Goal: Navigation & Orientation: Find specific page/section

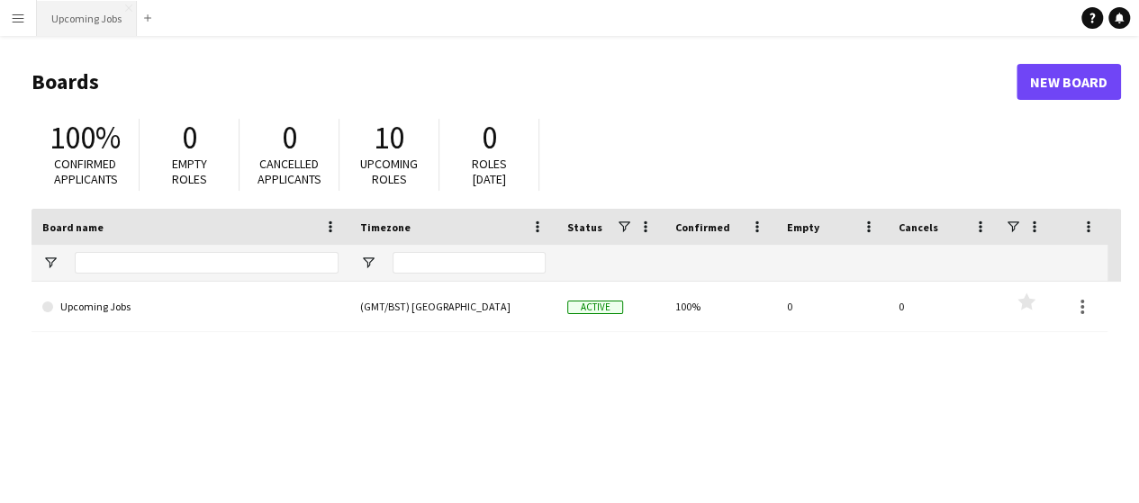
click at [76, 17] on button "Upcoming Jobs Close" at bounding box center [87, 18] width 100 height 35
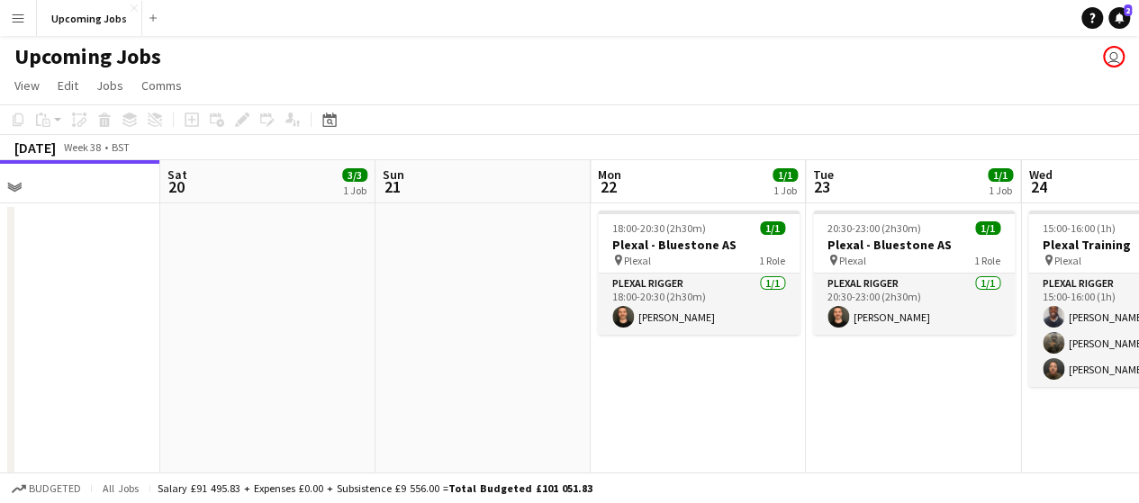
scroll to position [0, 707]
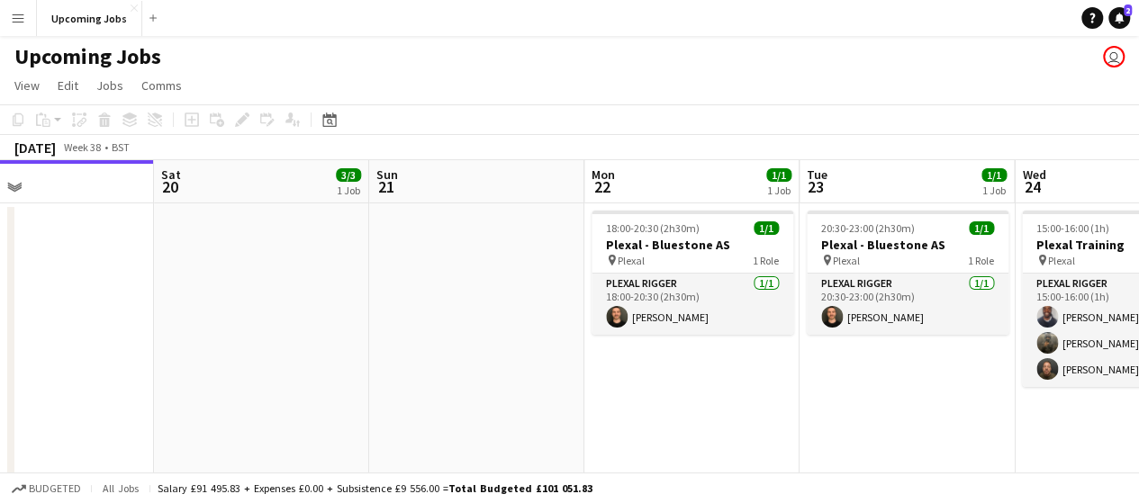
drag, startPoint x: 508, startPoint y: 280, endPoint x: 231, endPoint y: 289, distance: 276.5
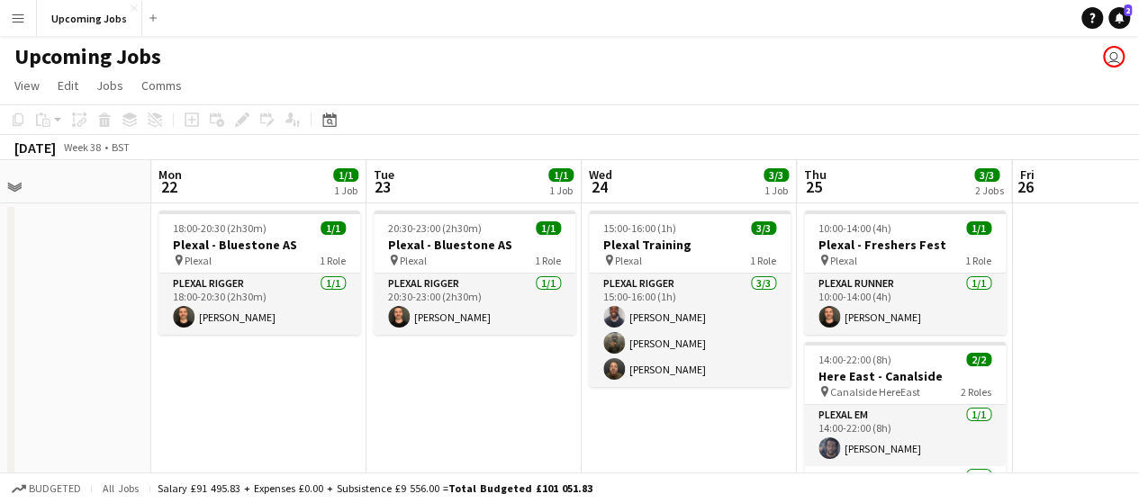
drag, startPoint x: 749, startPoint y: 432, endPoint x: 315, endPoint y: 317, distance: 448.9
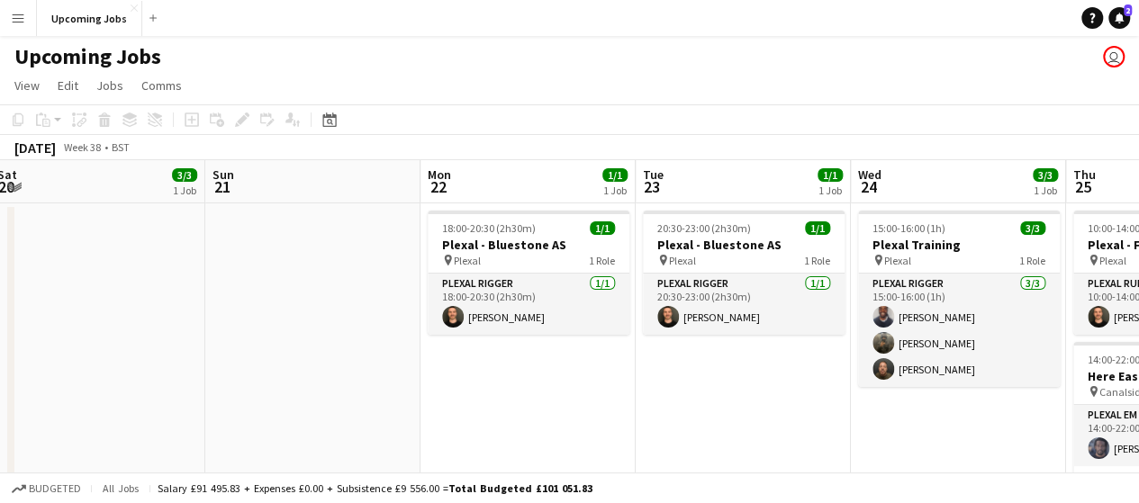
scroll to position [0, 372]
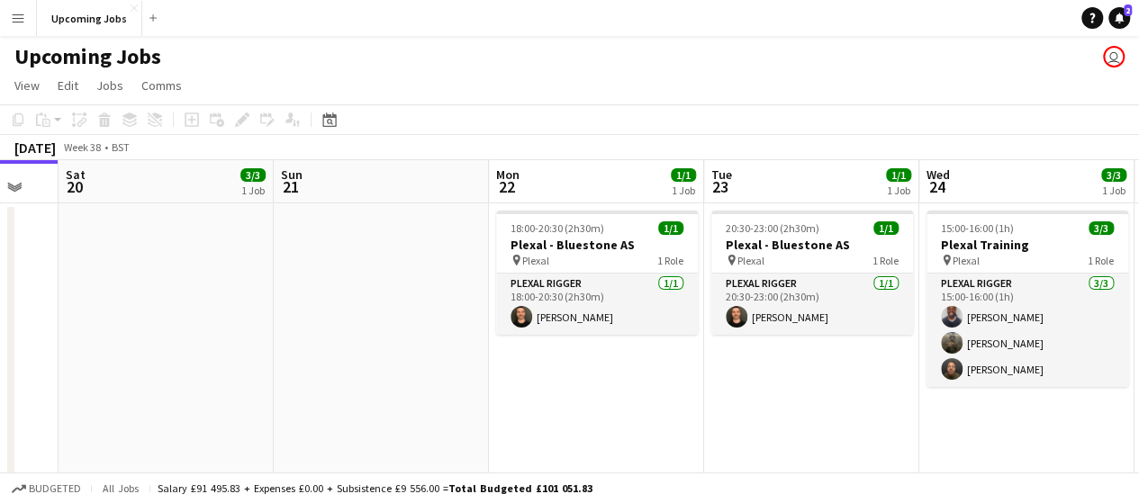
drag, startPoint x: 761, startPoint y: 431, endPoint x: 1150, endPoint y: 446, distance: 389.1
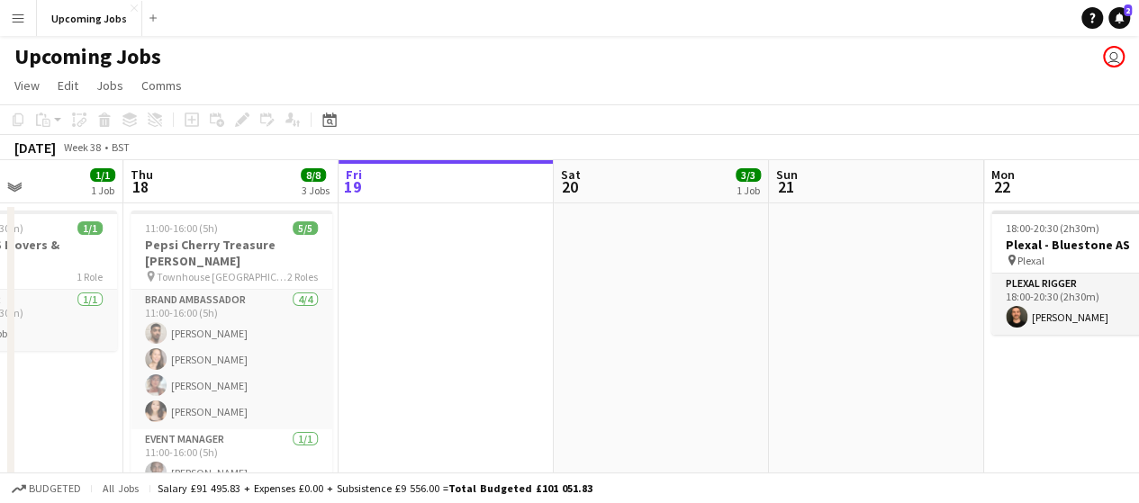
drag, startPoint x: 1150, startPoint y: 446, endPoint x: 810, endPoint y: 449, distance: 340.2
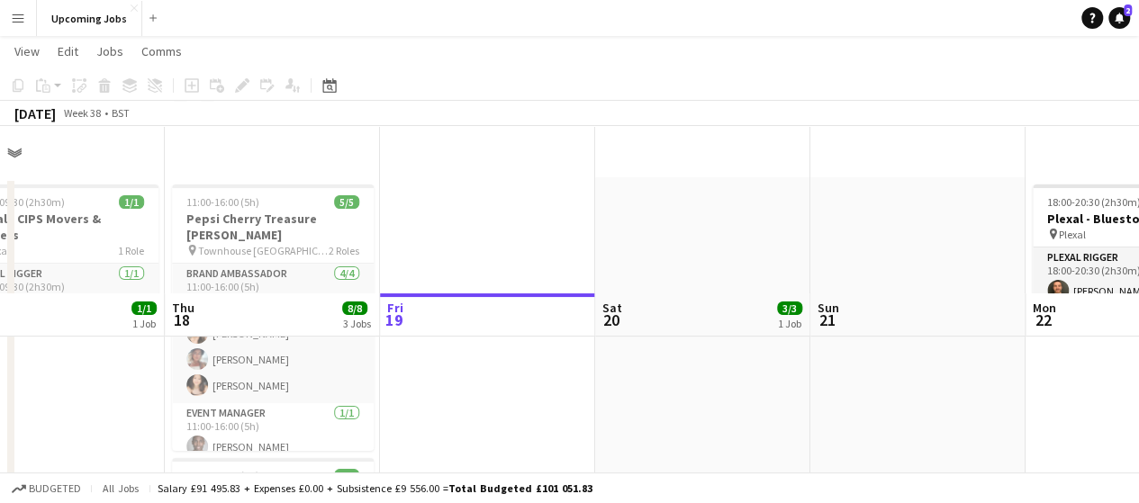
scroll to position [0, 0]
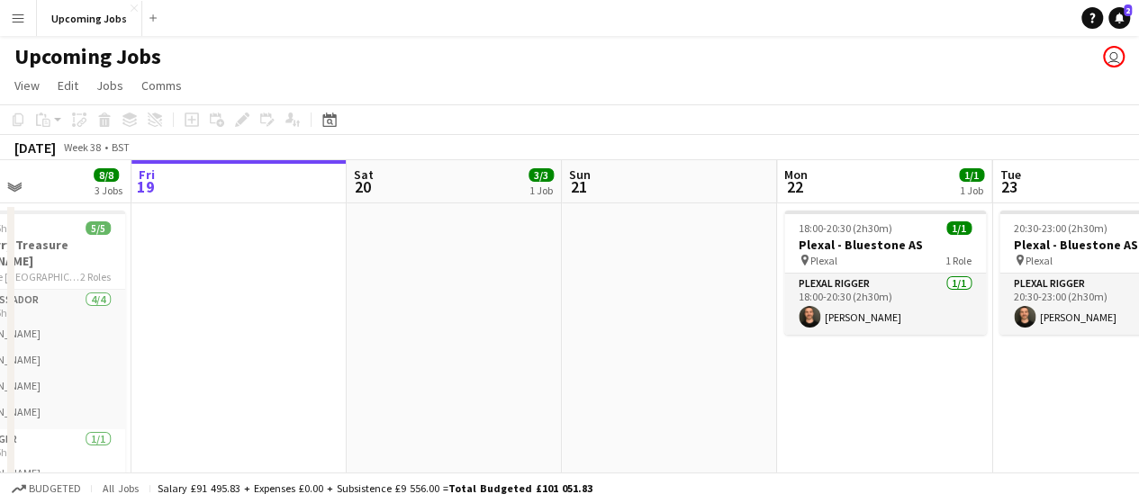
drag, startPoint x: 724, startPoint y: 339, endPoint x: 473, endPoint y: 354, distance: 250.6
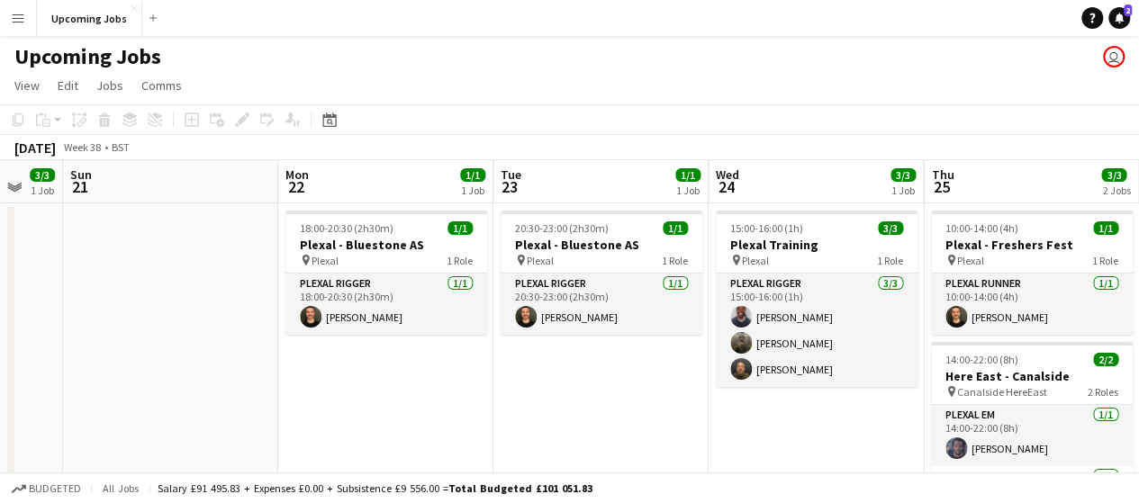
drag, startPoint x: 787, startPoint y: 395, endPoint x: 350, endPoint y: 352, distance: 438.7
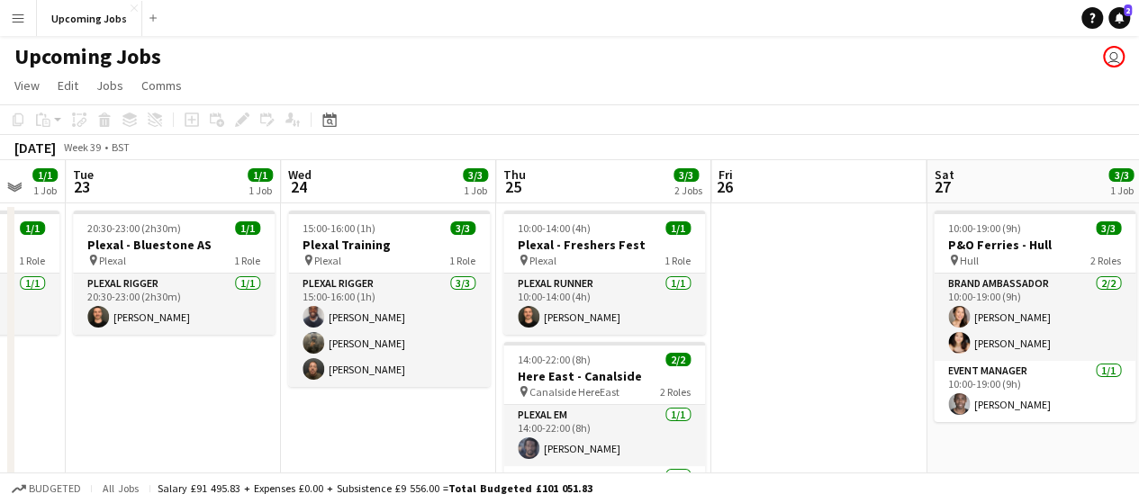
scroll to position [0, 797]
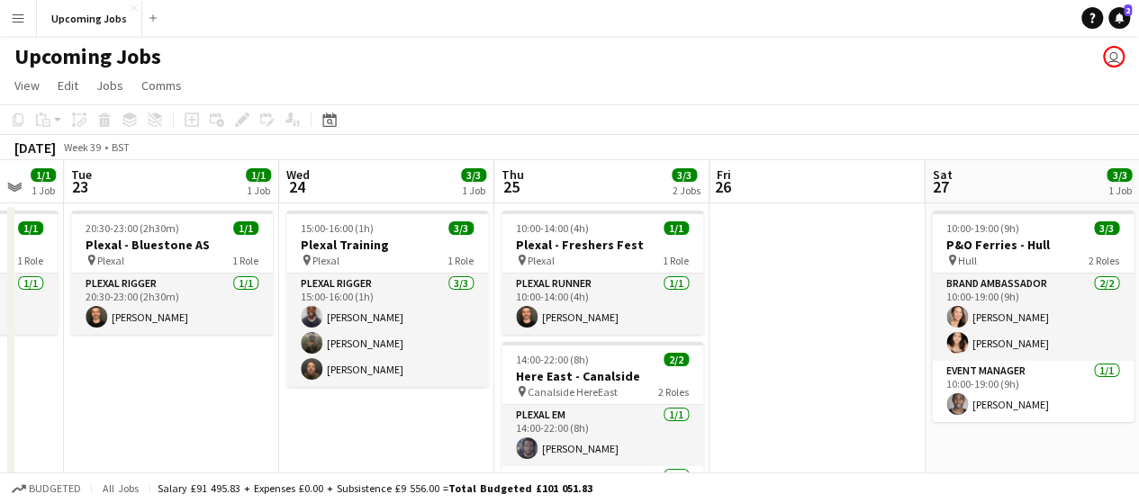
drag, startPoint x: 769, startPoint y: 426, endPoint x: 419, endPoint y: 429, distance: 350.2
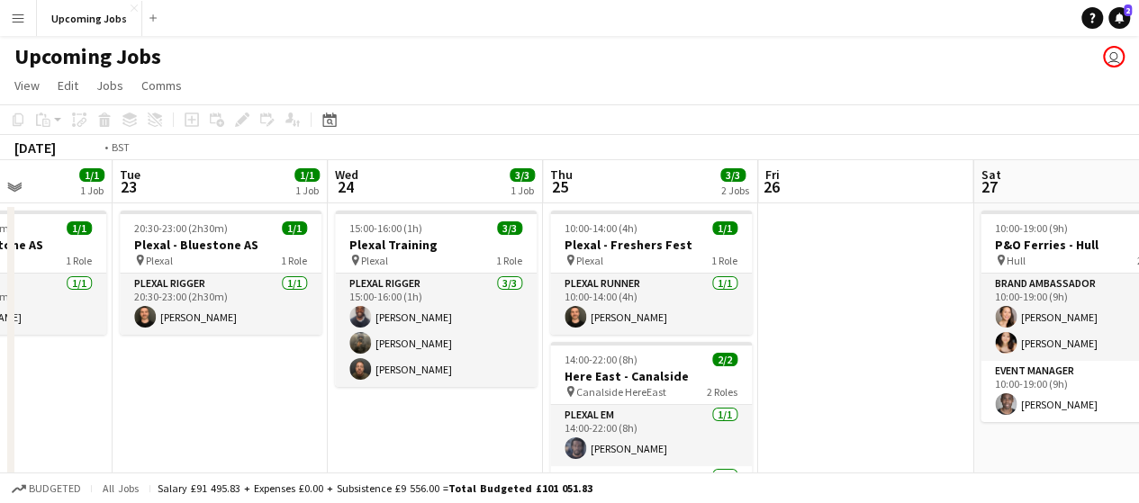
scroll to position [0, 485]
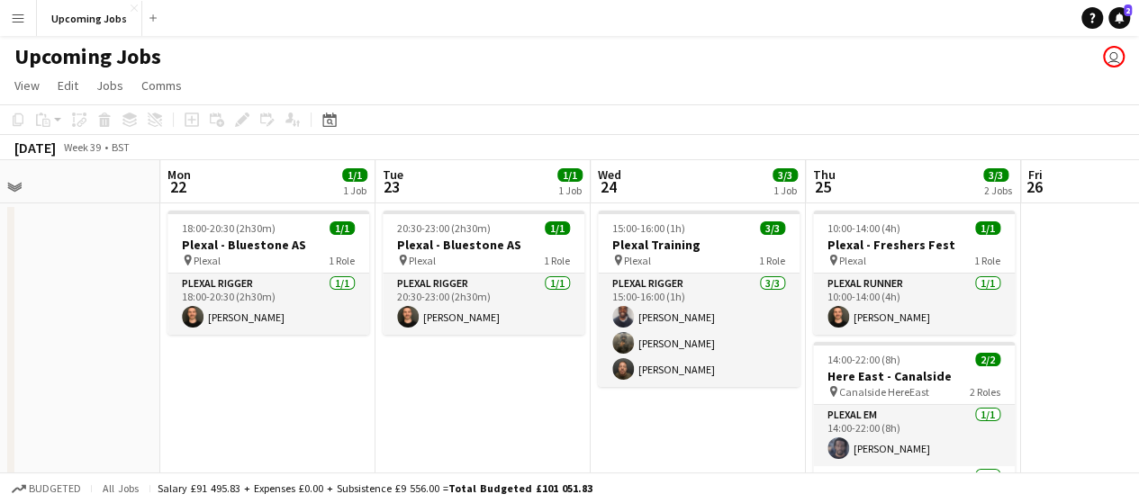
drag, startPoint x: 809, startPoint y: 336, endPoint x: 1151, endPoint y: 338, distance: 342.0
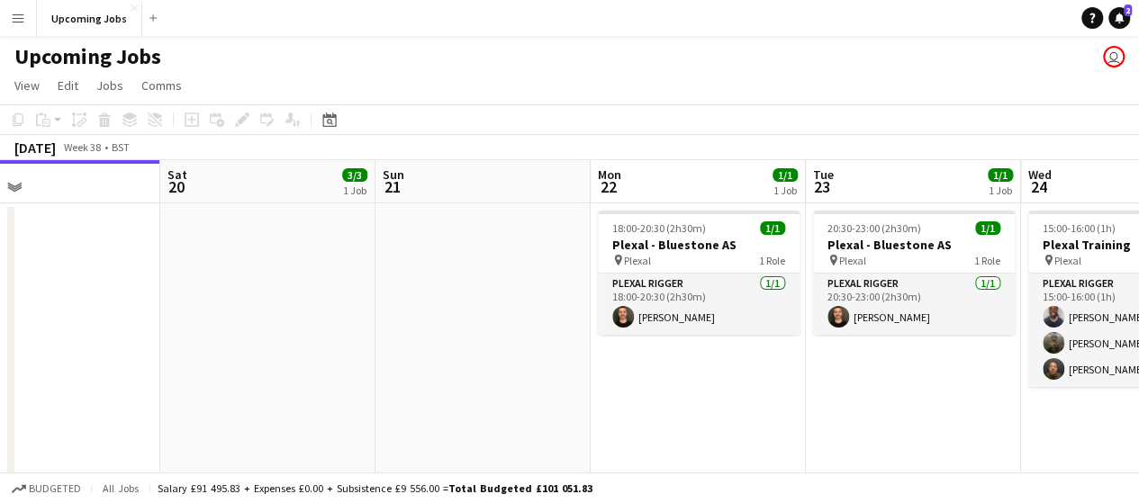
drag, startPoint x: 270, startPoint y: 413, endPoint x: 977, endPoint y: 445, distance: 708.2
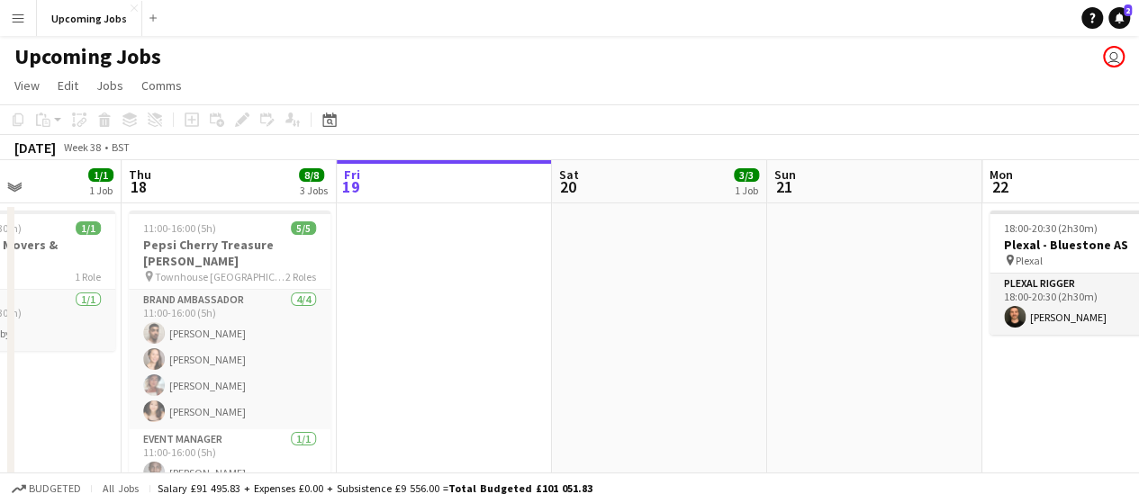
drag, startPoint x: 428, startPoint y: 406, endPoint x: 538, endPoint y: 397, distance: 110.2
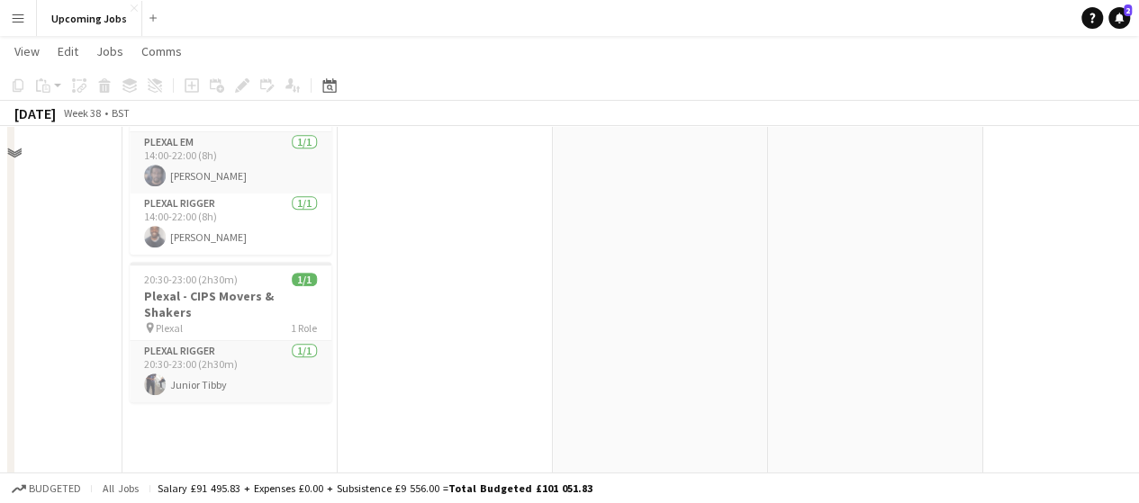
scroll to position [352, 0]
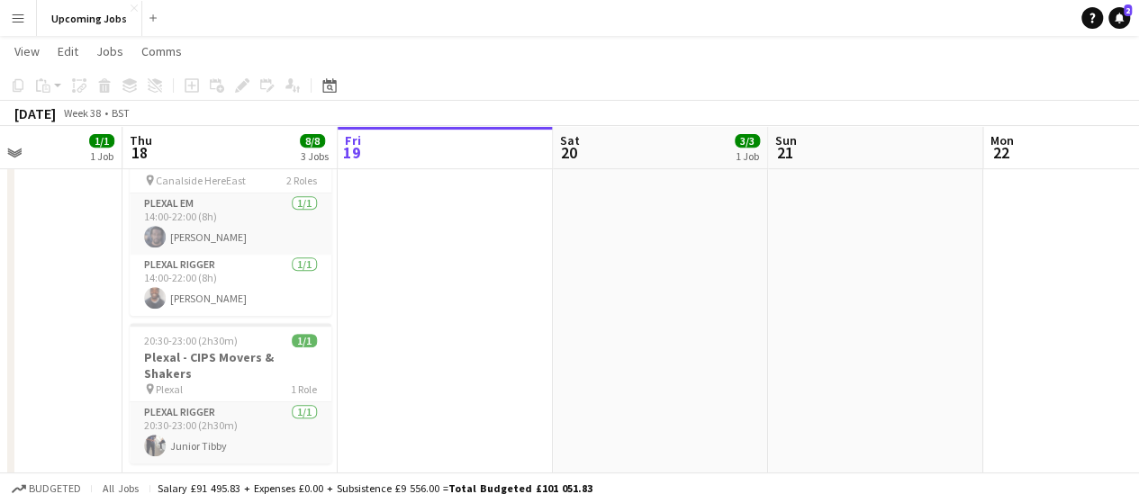
click at [744, 155] on div "1 Job" at bounding box center [746, 156] width 23 height 14
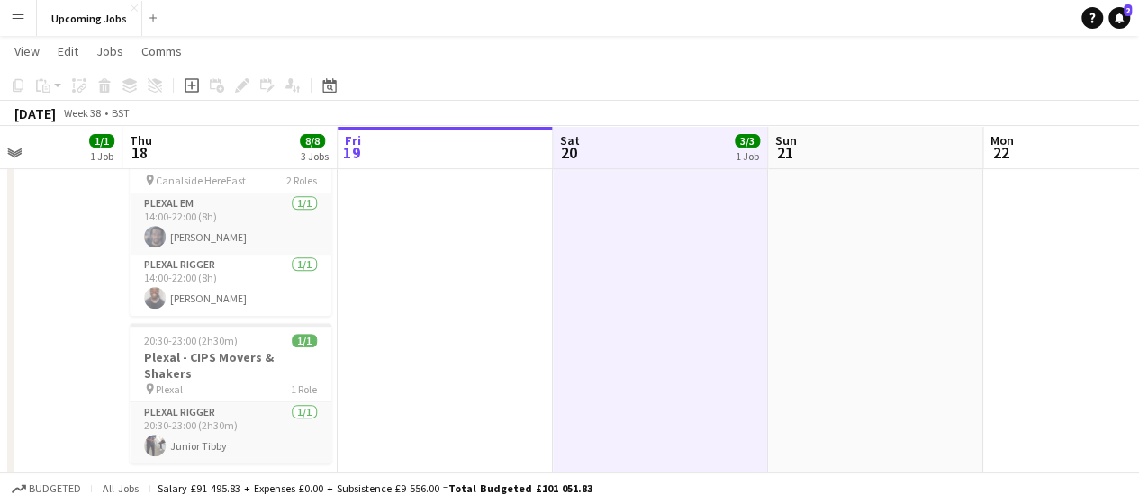
click at [740, 164] on div "3/3 1 Job" at bounding box center [746, 150] width 25 height 36
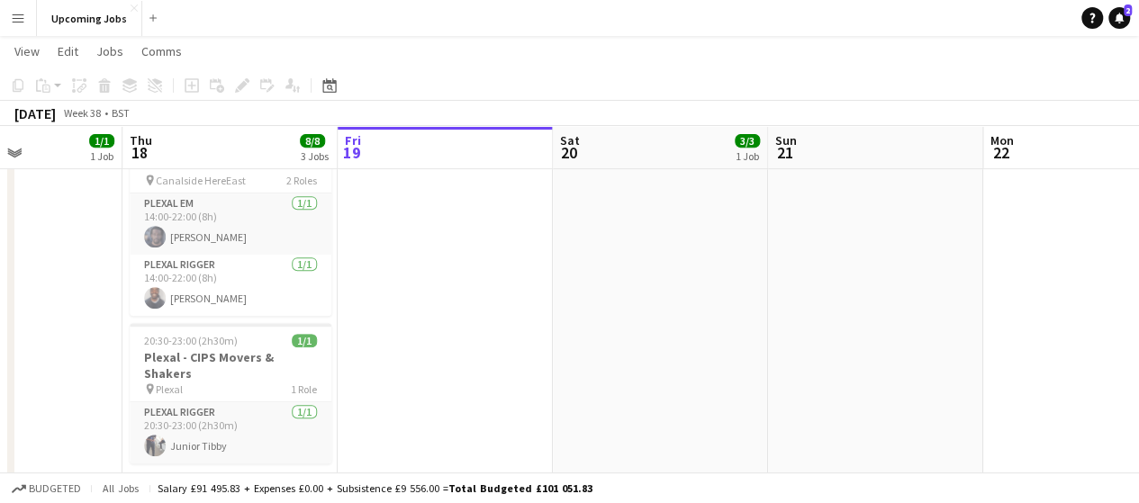
click at [722, 156] on app-board-header-date "Sat 20 3/3 1 Job" at bounding box center [660, 147] width 215 height 43
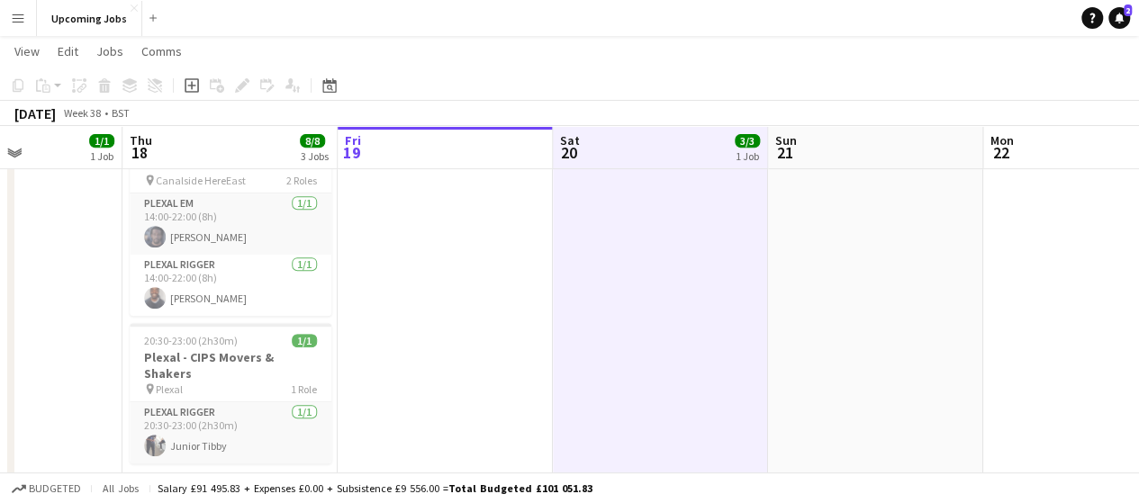
click at [722, 156] on app-board-header-date "Sat 20 3/3 1 Job" at bounding box center [660, 147] width 215 height 43
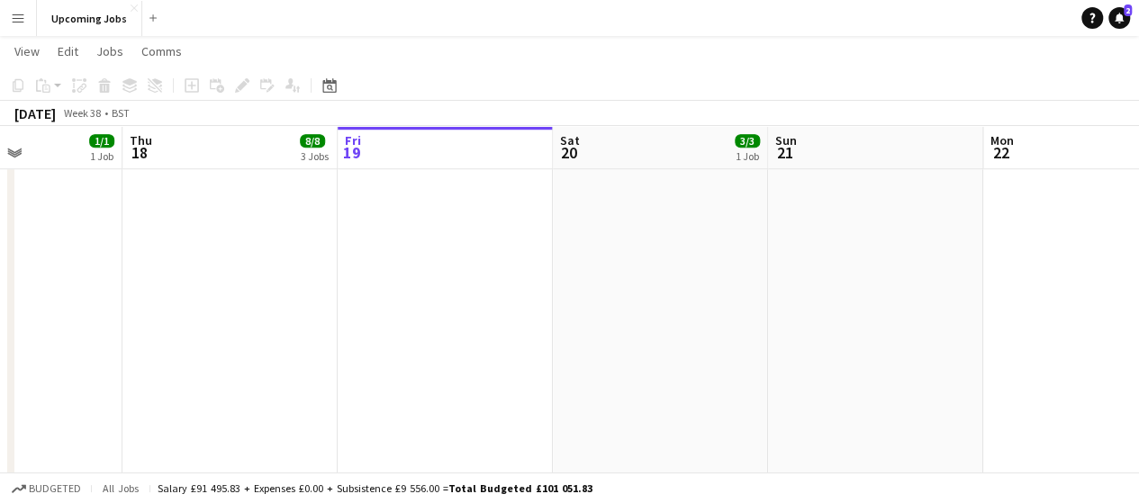
scroll to position [1447, 0]
